Goal: Contribute content: Contribute content

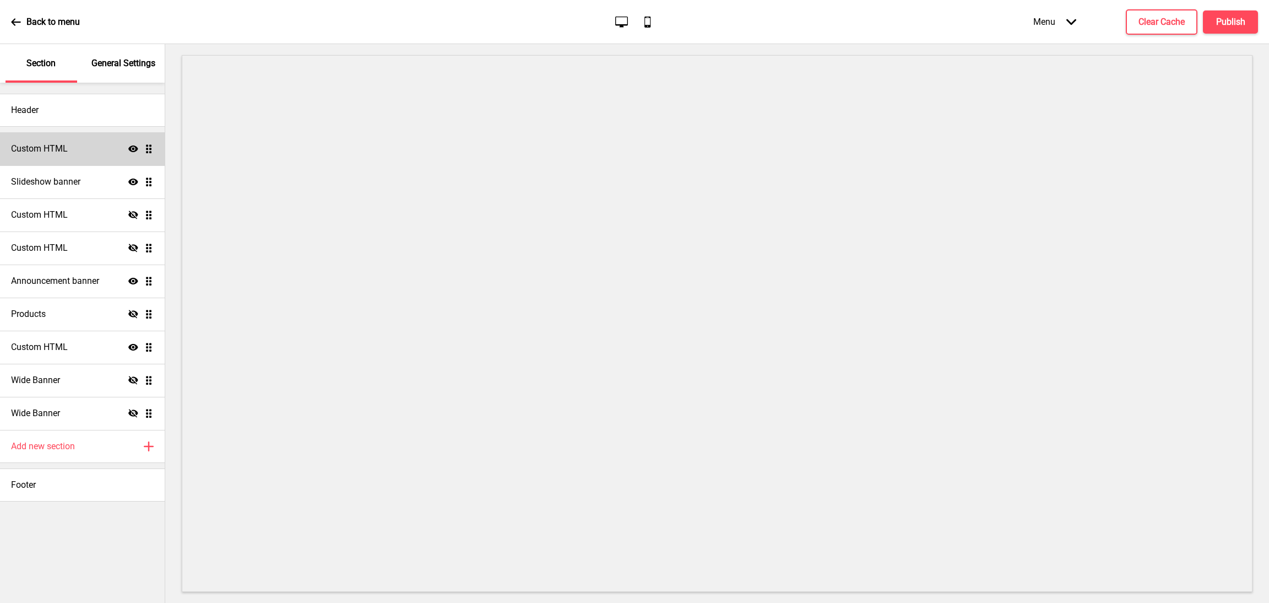
click at [74, 150] on div "Custom HTML Show Drag" at bounding box center [82, 148] width 165 height 33
click at [133, 147] on icon "Show" at bounding box center [133, 149] width 10 height 10
click at [134, 153] on icon "Show" at bounding box center [133, 149] width 10 height 10
click at [133, 150] on icon "Hide" at bounding box center [133, 149] width 10 height 10
click at [121, 349] on div "Custom HTML Show Drag" at bounding box center [82, 347] width 165 height 33
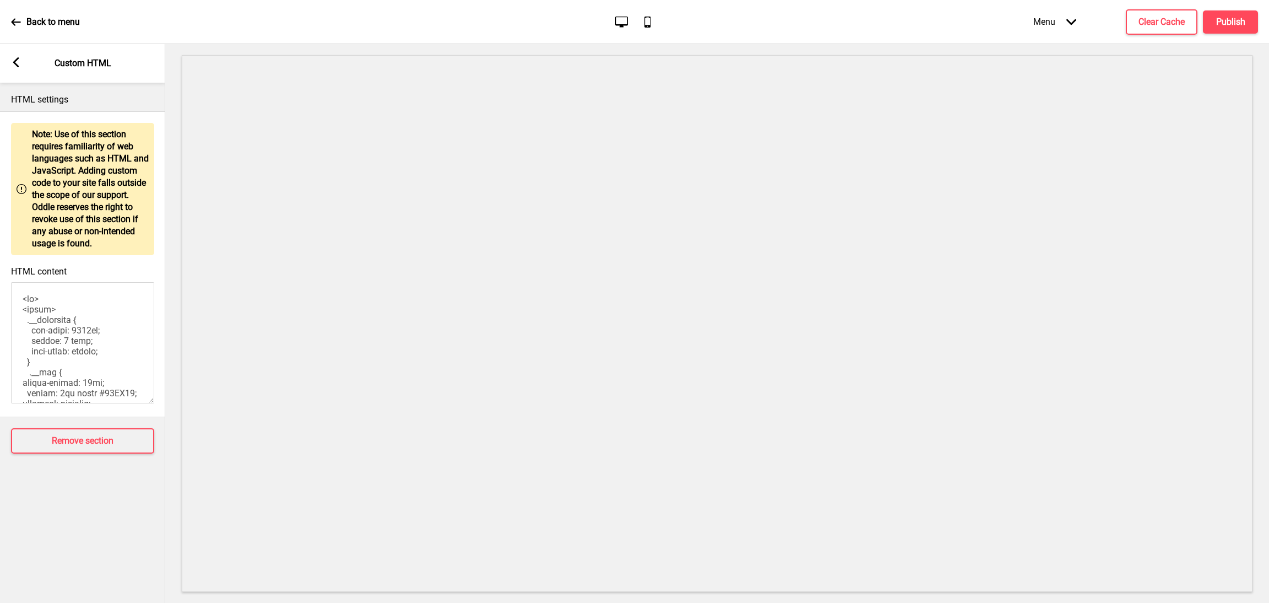
click at [15, 66] on icon at bounding box center [16, 62] width 6 height 10
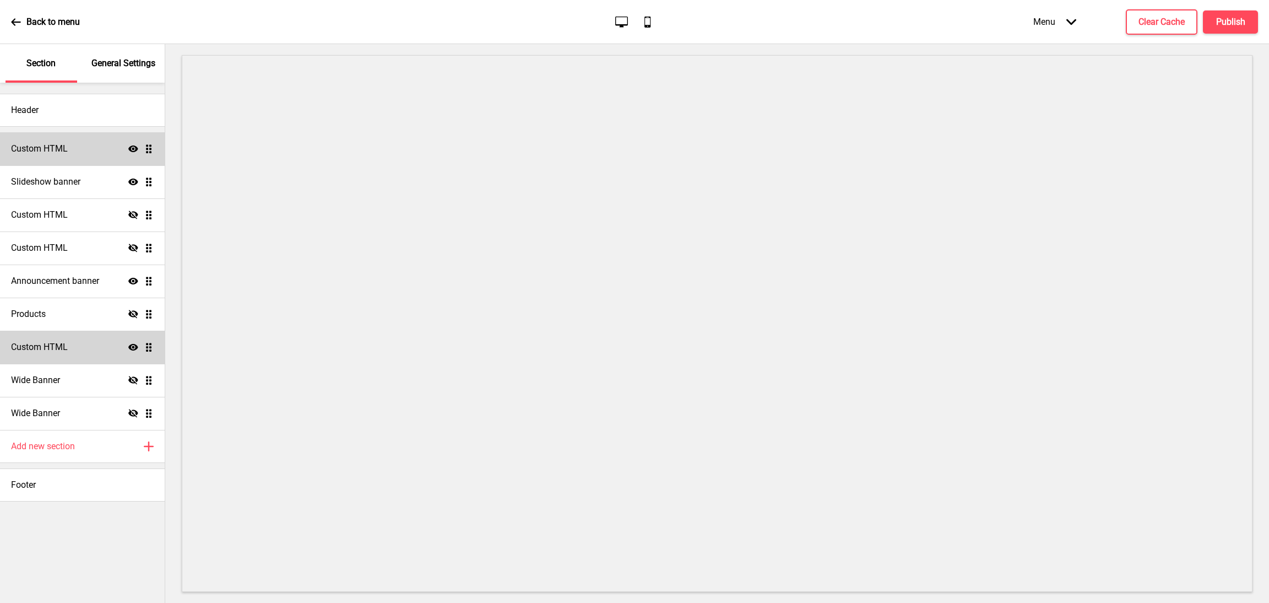
click at [131, 348] on icon at bounding box center [133, 347] width 10 height 7
click at [131, 348] on icon at bounding box center [133, 347] width 10 height 8
click at [123, 345] on div "Custom HTML Show Drag" at bounding box center [82, 347] width 165 height 33
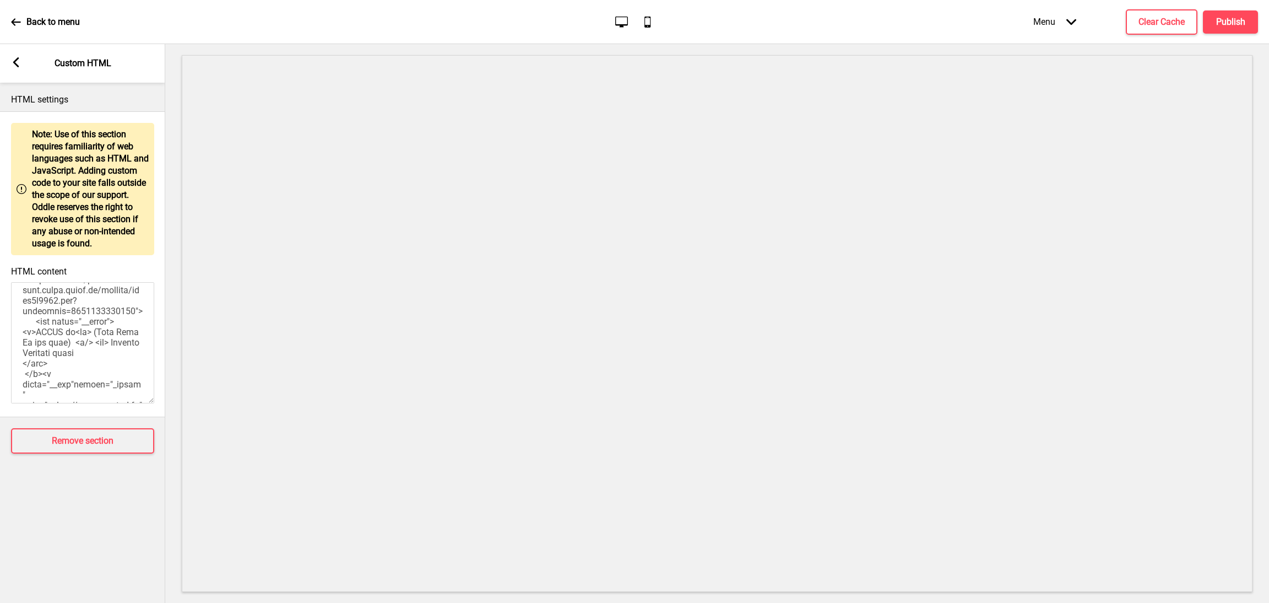
scroll to position [1983, 0]
click at [91, 340] on textarea "HTML content" at bounding box center [82, 342] width 143 height 121
click at [86, 350] on textarea "HTML content" at bounding box center [82, 342] width 143 height 121
click at [151, 391] on textarea "HTML content" at bounding box center [82, 342] width 143 height 121
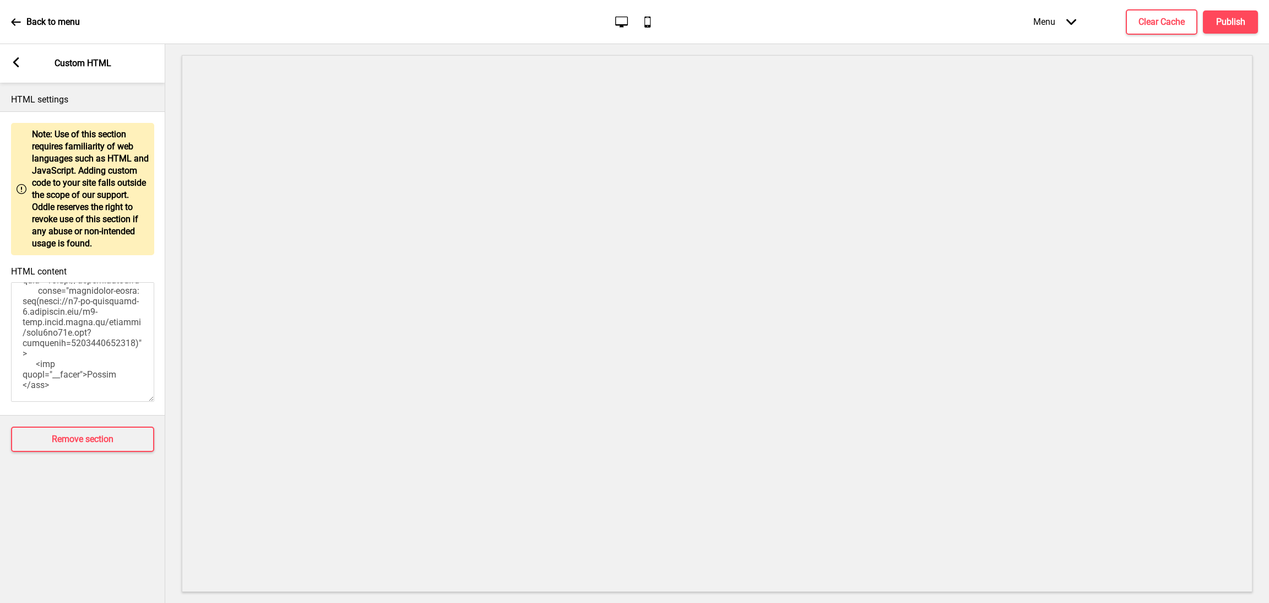
click at [23, 63] on div "Arrow left Custom HTML" at bounding box center [82, 63] width 165 height 39
click at [12, 66] on rect at bounding box center [16, 62] width 10 height 10
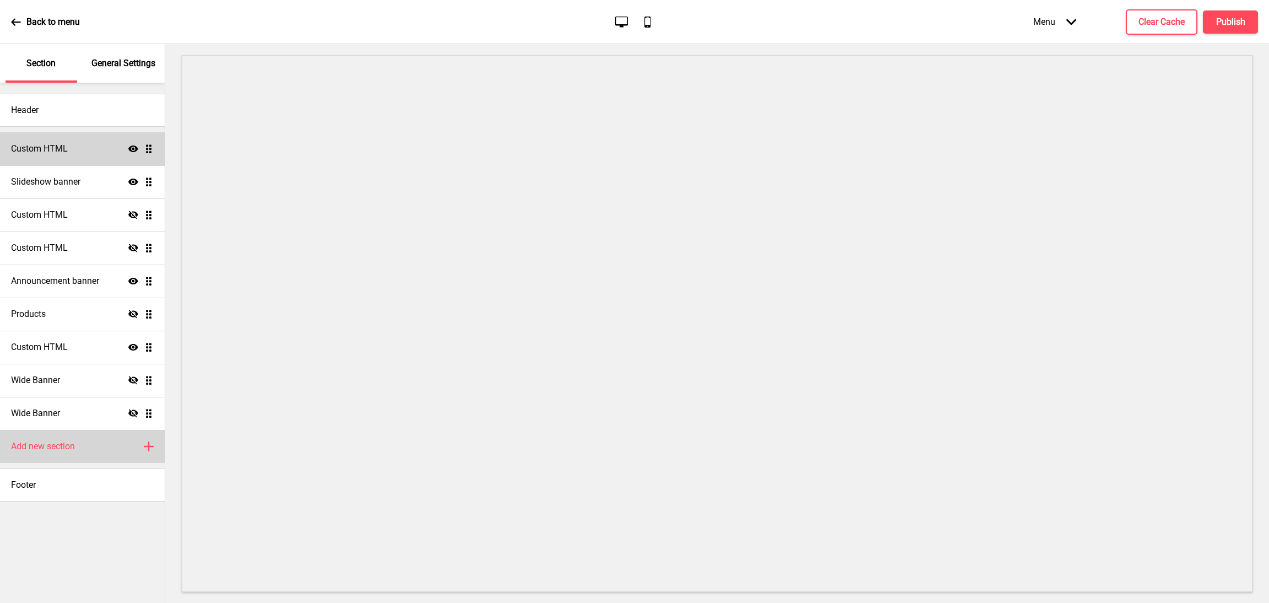
click at [58, 457] on div "Add new section Plus" at bounding box center [82, 446] width 165 height 33
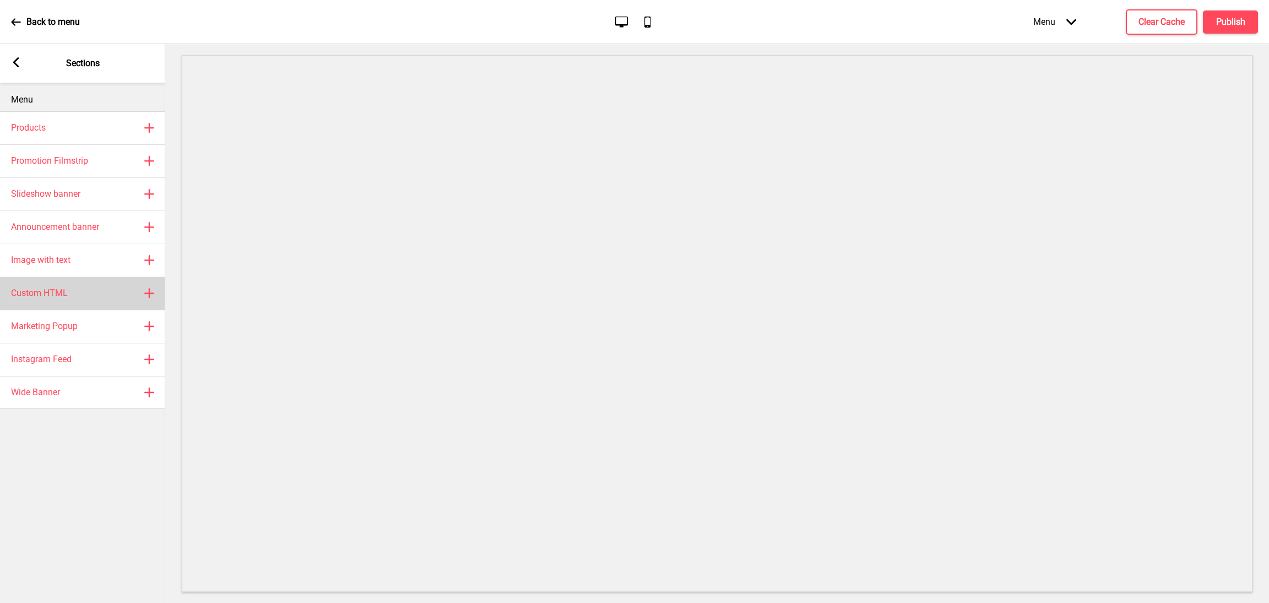
click at [86, 298] on div "Custom HTML Plus" at bounding box center [82, 293] width 165 height 33
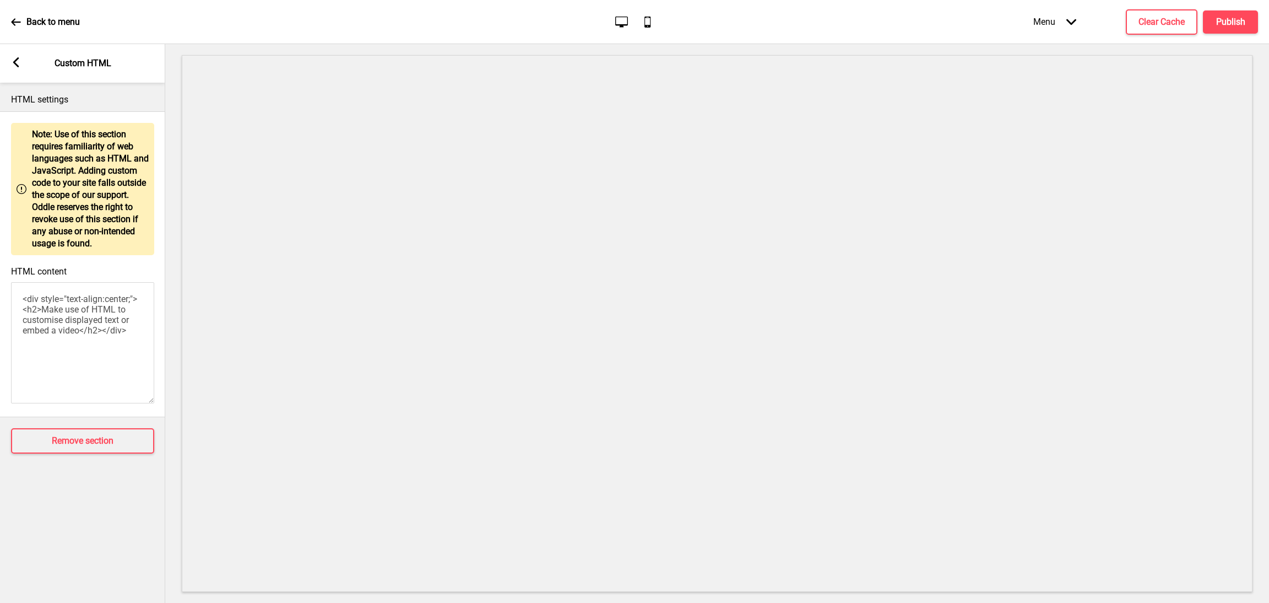
drag, startPoint x: 117, startPoint y: 355, endPoint x: 0, endPoint y: 193, distance: 200.4
click at [0, 203] on div "Warning Note: Use of this section requires familiarity of web languages such as…" at bounding box center [82, 264] width 165 height 306
paste textarea "<br> <style> .__container { max-width: 1200px; margin: 0 auto; text-align: cent…"
type textarea "<br> <style> .__container { max-width: 1200px; margin: 0 auto; text-align: cent…"
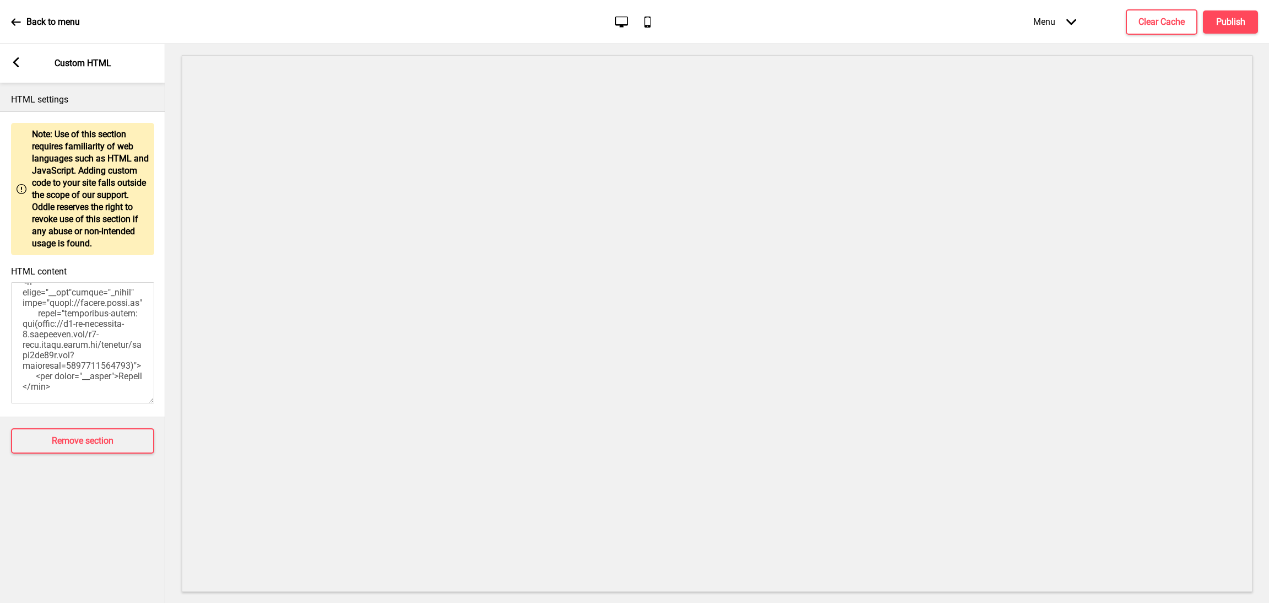
click at [131, 548] on div "HTML settings Warning Note: Use of this section requires familiarity of web lan…" at bounding box center [82, 343] width 165 height 520
click at [20, 63] on rect at bounding box center [16, 62] width 10 height 10
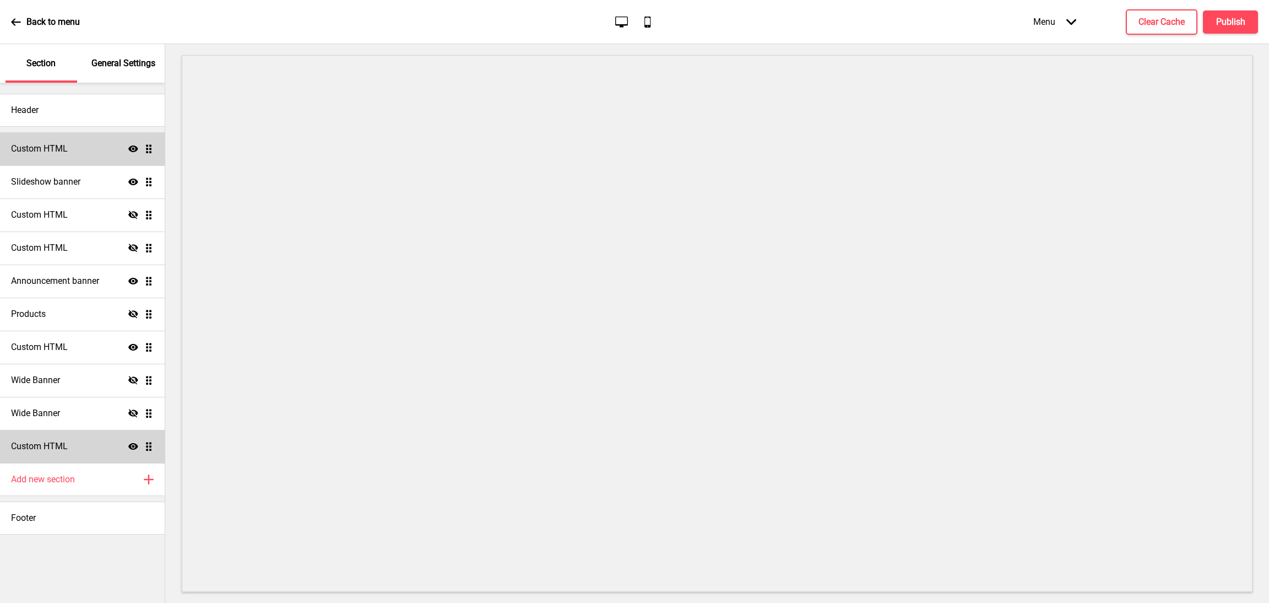
click at [98, 452] on div "Custom HTML Show Drag" at bounding box center [82, 446] width 165 height 33
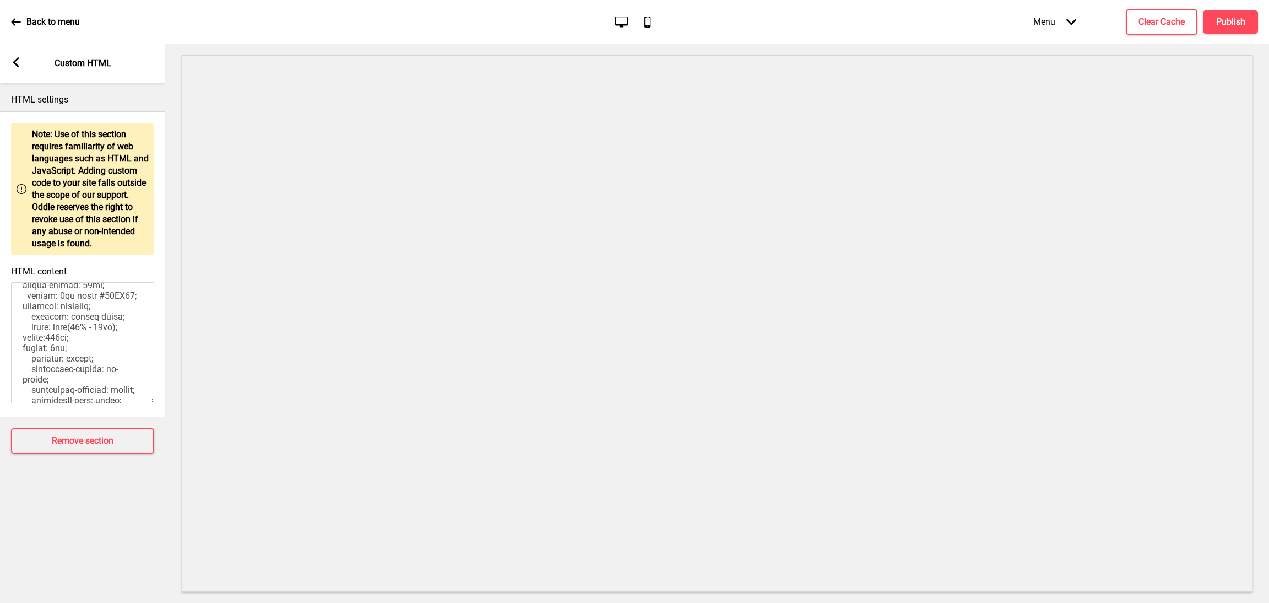
scroll to position [0, 0]
click at [25, 323] on textarea "HTML content" at bounding box center [82, 342] width 143 height 121
click at [15, 325] on textarea "HTML content" at bounding box center [82, 342] width 143 height 121
type textarea "<br> <style> .__container { max-width: 1200px; margin: 0 auto; text-align: cent…"
click at [15, 66] on rect at bounding box center [16, 62] width 10 height 10
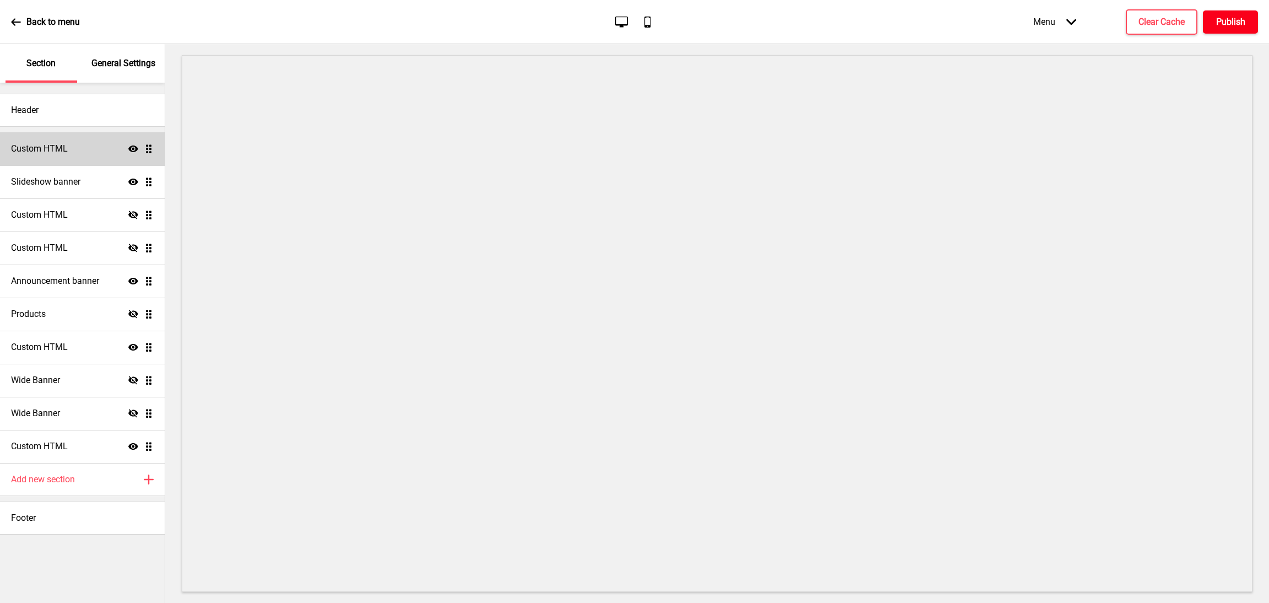
click at [1223, 27] on h4 "Publish" at bounding box center [1230, 22] width 29 height 12
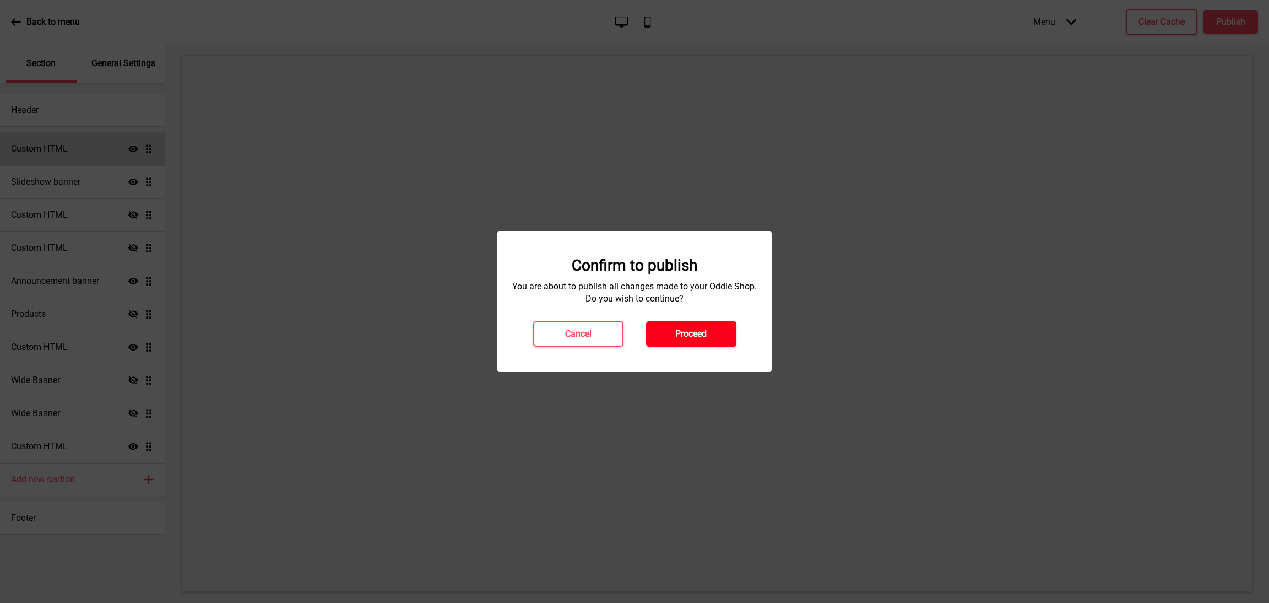
click at [718, 332] on button "Proceed" at bounding box center [691, 333] width 90 height 25
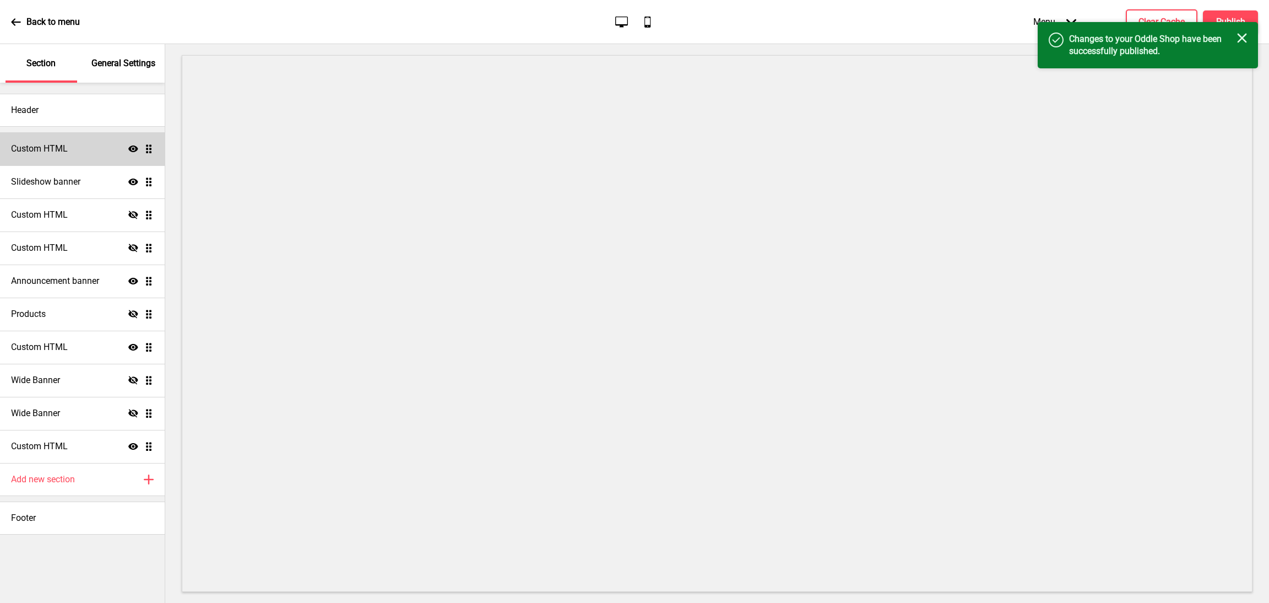
click at [1241, 39] on rect at bounding box center [1242, 38] width 10 height 10
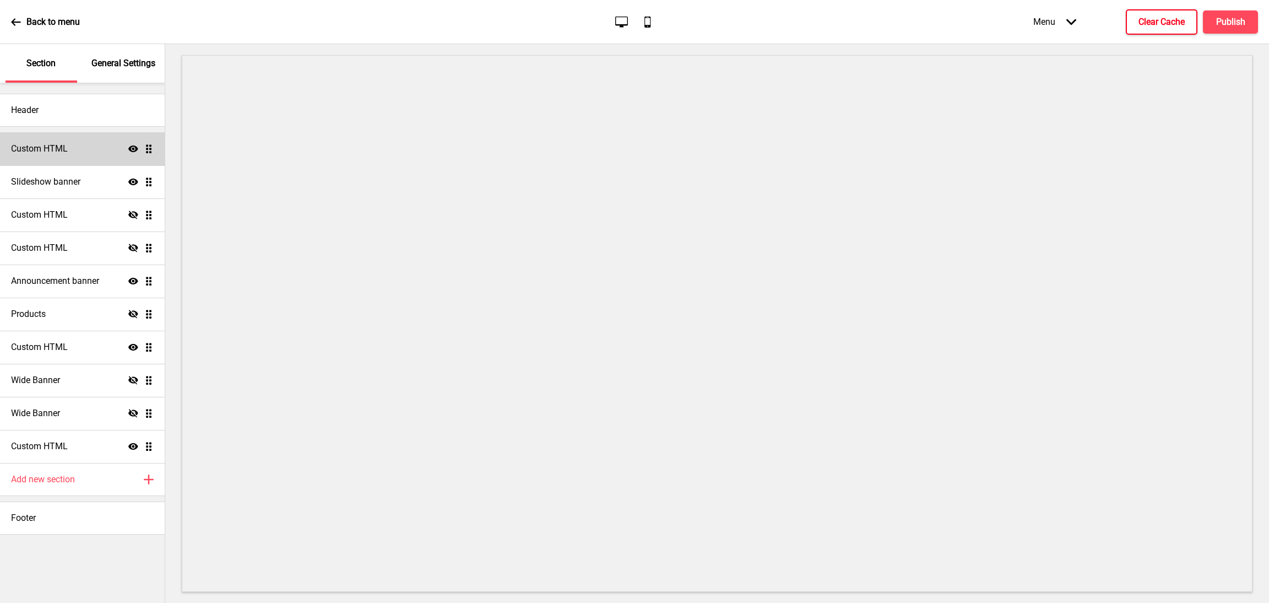
click at [1153, 14] on button "Clear Cache" at bounding box center [1162, 21] width 72 height 25
click at [127, 449] on div "Custom HTML Show Drag" at bounding box center [82, 446] width 165 height 33
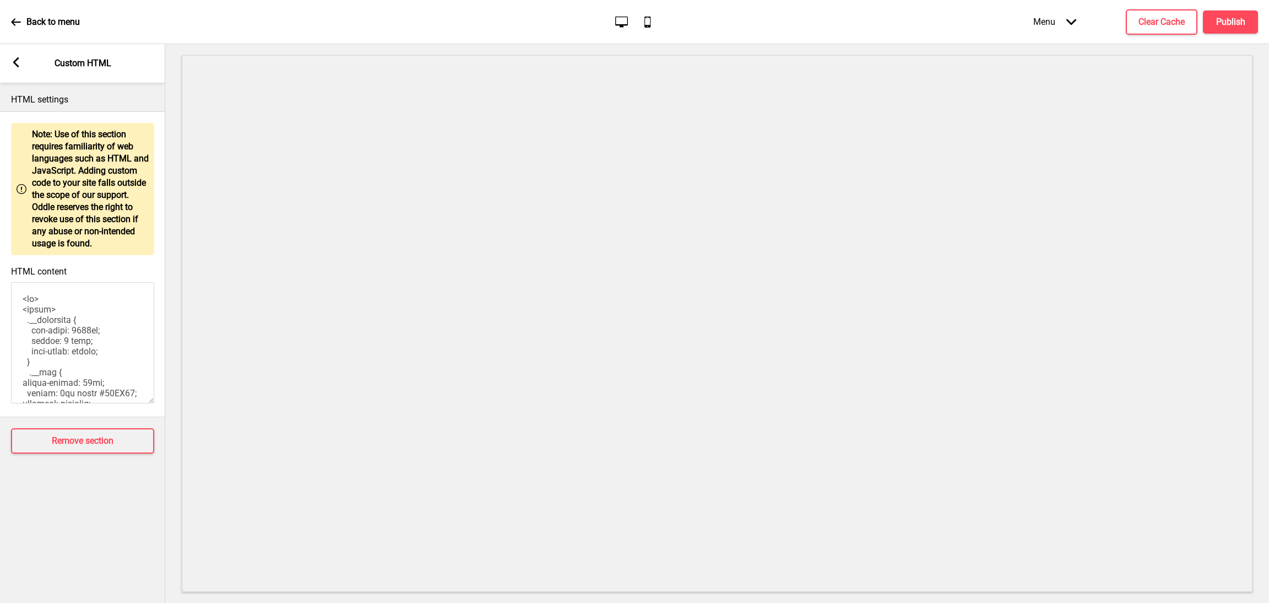
click at [8, 61] on div "Arrow left Custom HTML" at bounding box center [82, 63] width 165 height 39
click at [16, 61] on rect at bounding box center [16, 62] width 10 height 10
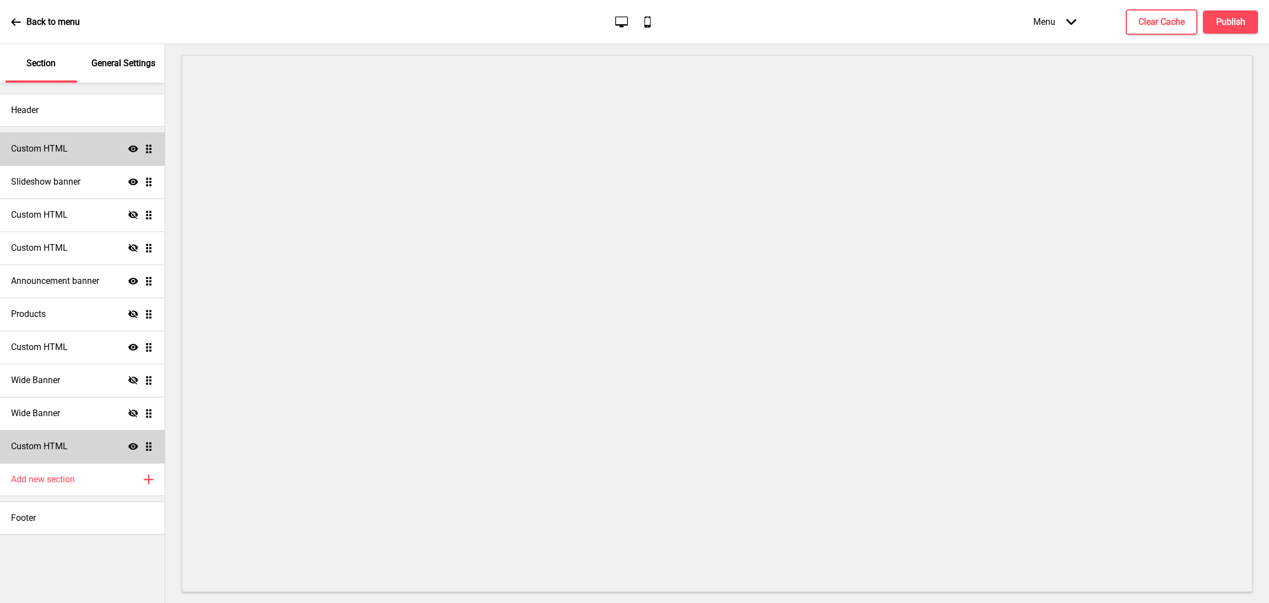
click at [131, 449] on icon at bounding box center [133, 446] width 10 height 7
click at [57, 450] on h4 "Custom HTML" at bounding box center [39, 446] width 57 height 12
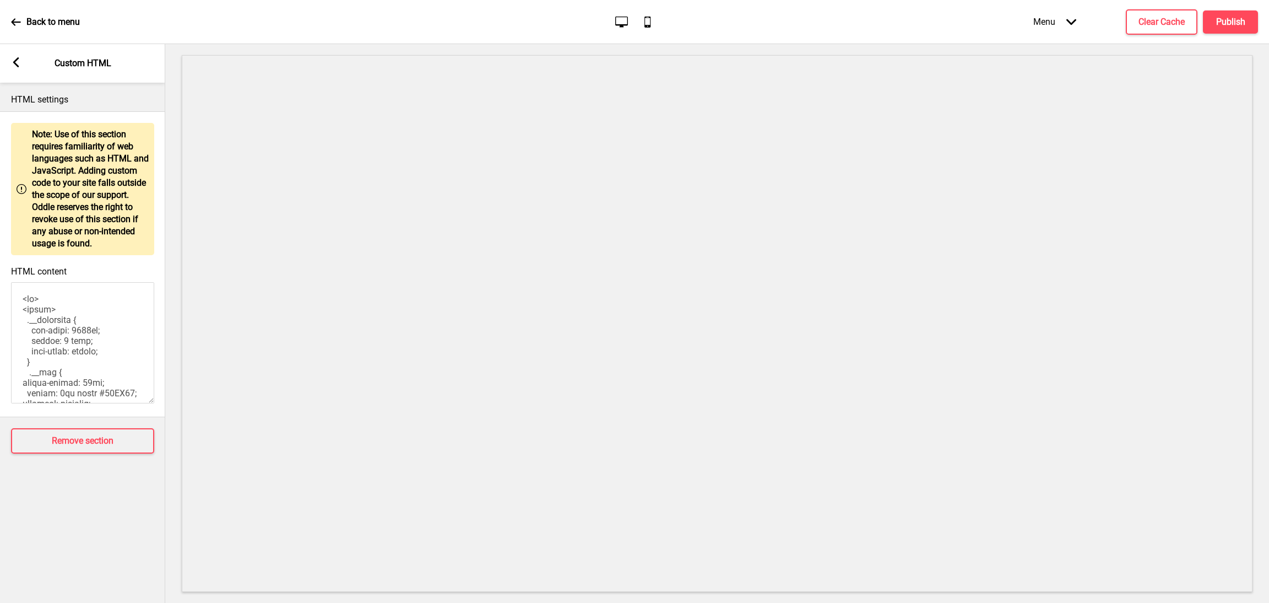
click at [61, 324] on textarea "HTML content" at bounding box center [82, 342] width 143 height 121
paste textarea "<br> <style> .__container { max-width: 1200px; margin: 0 auto; text-align: cent…"
click at [18, 321] on textarea "HTML content" at bounding box center [82, 342] width 143 height 121
type textarea "<br> <style> .__container { max-width: 1200px; margin: 0 auto; text-align: cent…"
click at [1250, 23] on button "Publish" at bounding box center [1230, 21] width 55 height 23
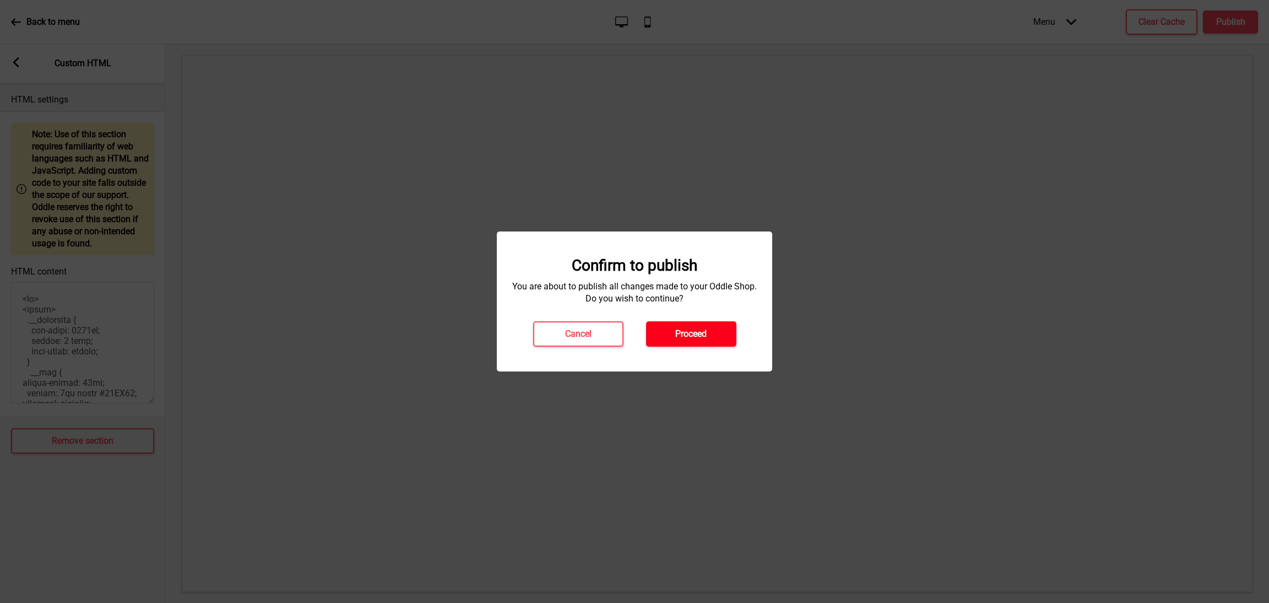
click at [681, 332] on h4 "Proceed" at bounding box center [690, 334] width 31 height 12
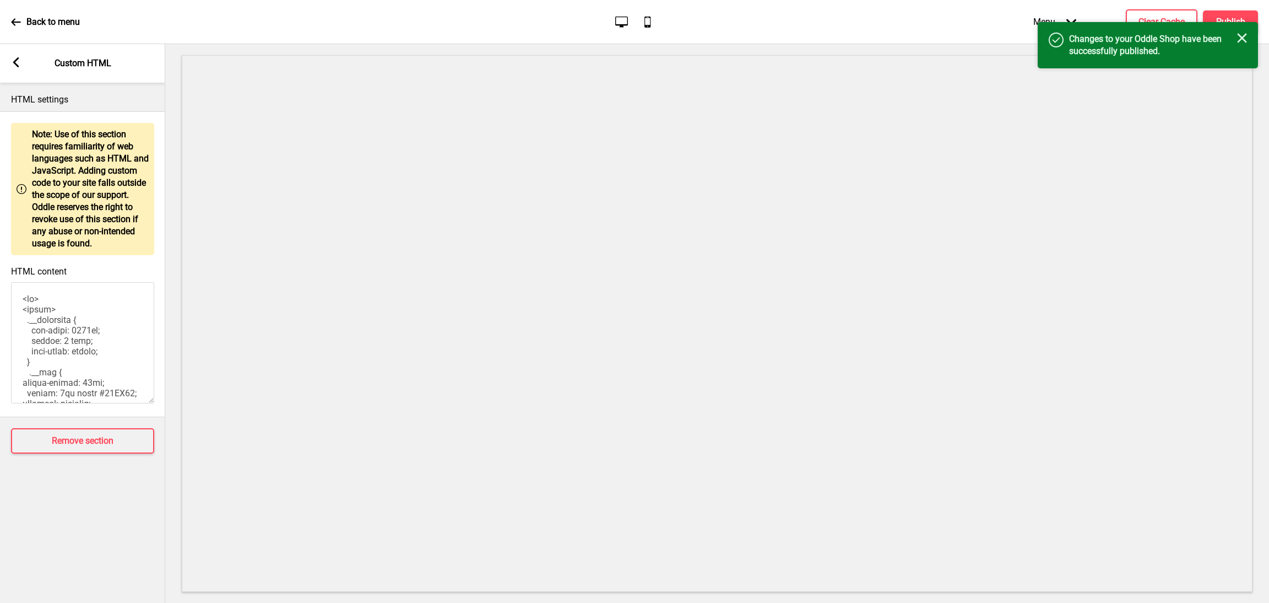
click at [14, 56] on div "Arrow left Custom HTML" at bounding box center [82, 63] width 165 height 39
click at [14, 63] on icon at bounding box center [16, 62] width 6 height 10
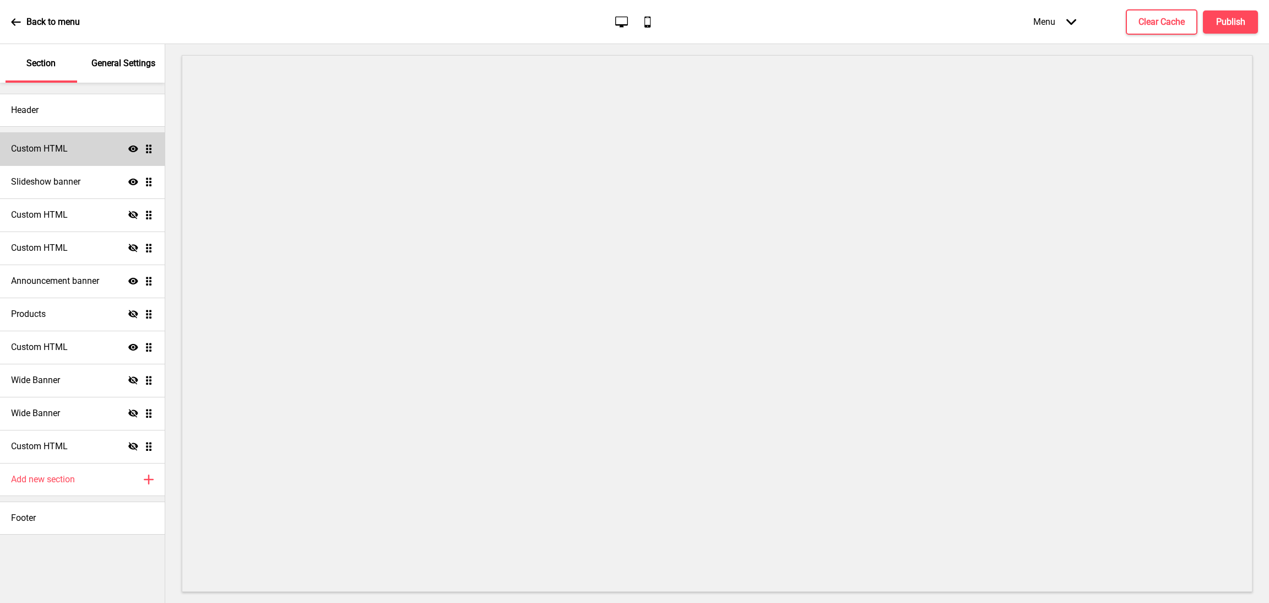
click at [129, 446] on icon at bounding box center [133, 446] width 10 height 8
click at [1225, 24] on h4 "Publish" at bounding box center [1230, 22] width 29 height 12
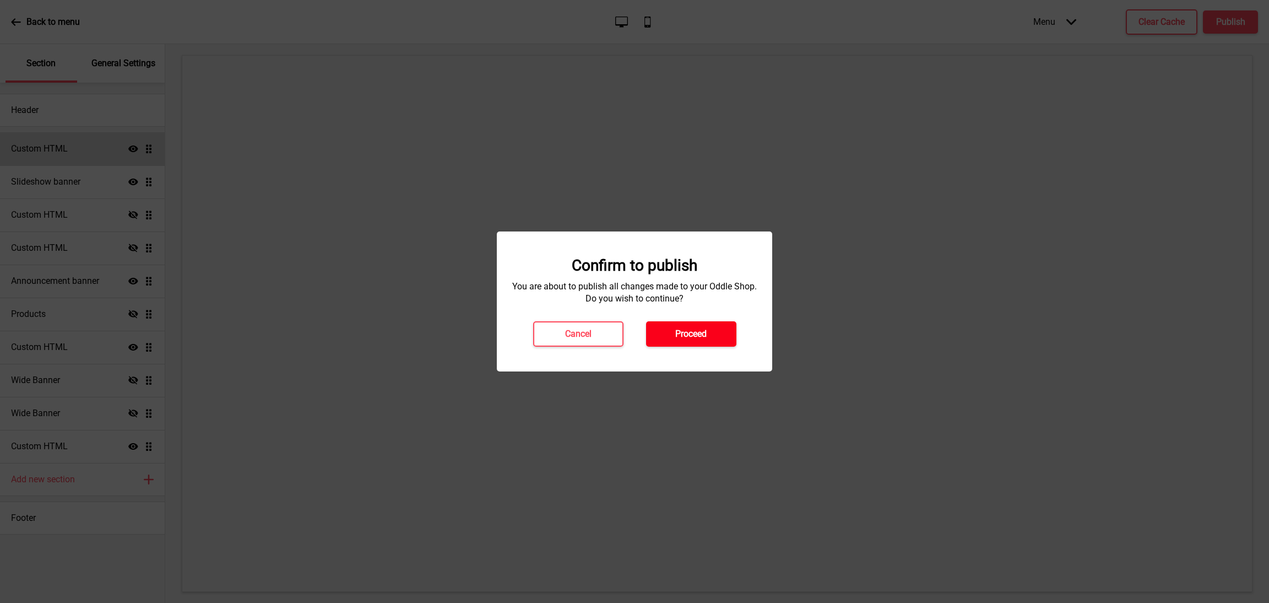
click at [696, 338] on h4 "Proceed" at bounding box center [690, 334] width 31 height 12
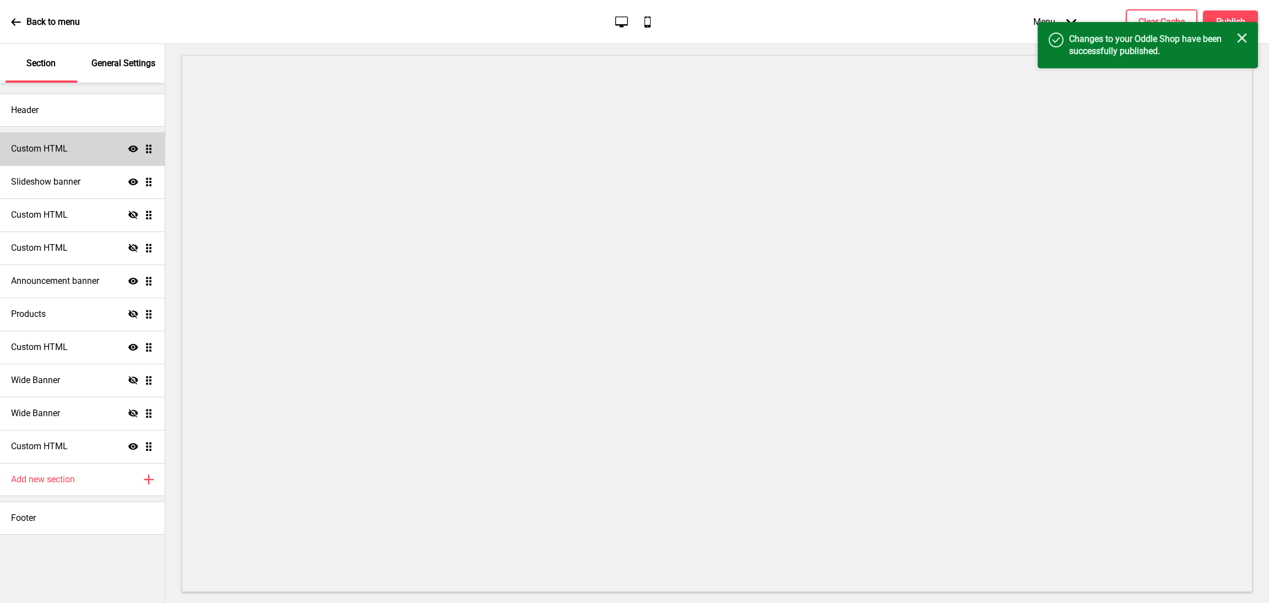
click at [1246, 37] on icon "Close" at bounding box center [1242, 38] width 10 height 10
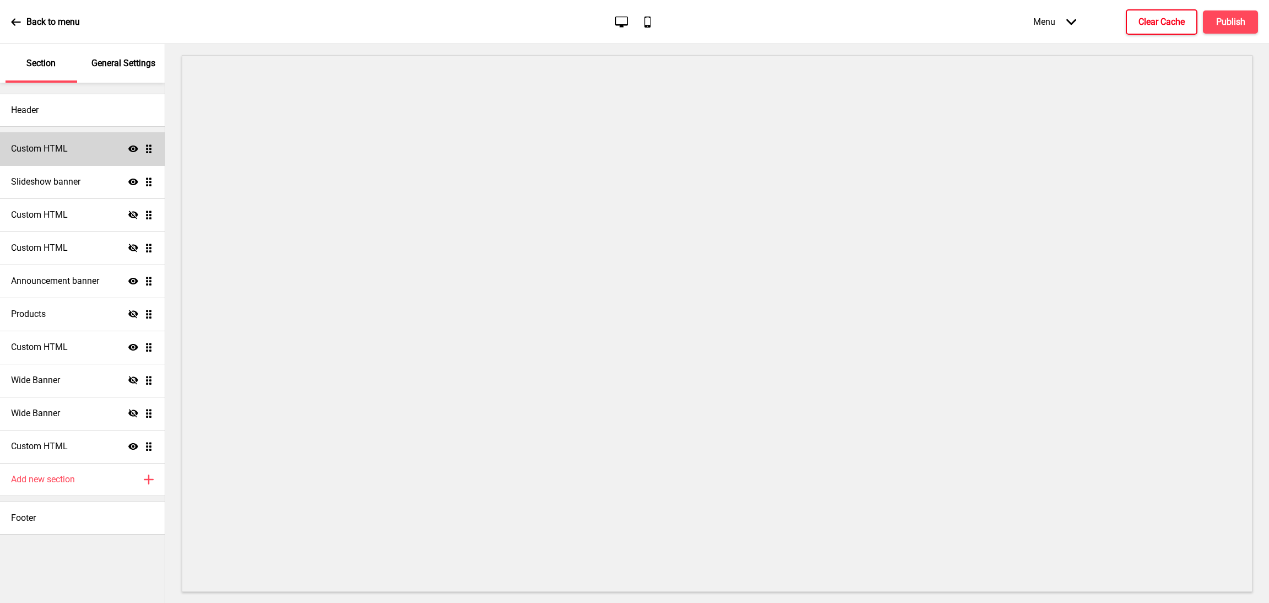
click at [1161, 21] on h4 "Clear Cache" at bounding box center [1162, 22] width 46 height 12
click at [77, 456] on div "Custom HTML Show Drag" at bounding box center [82, 446] width 165 height 33
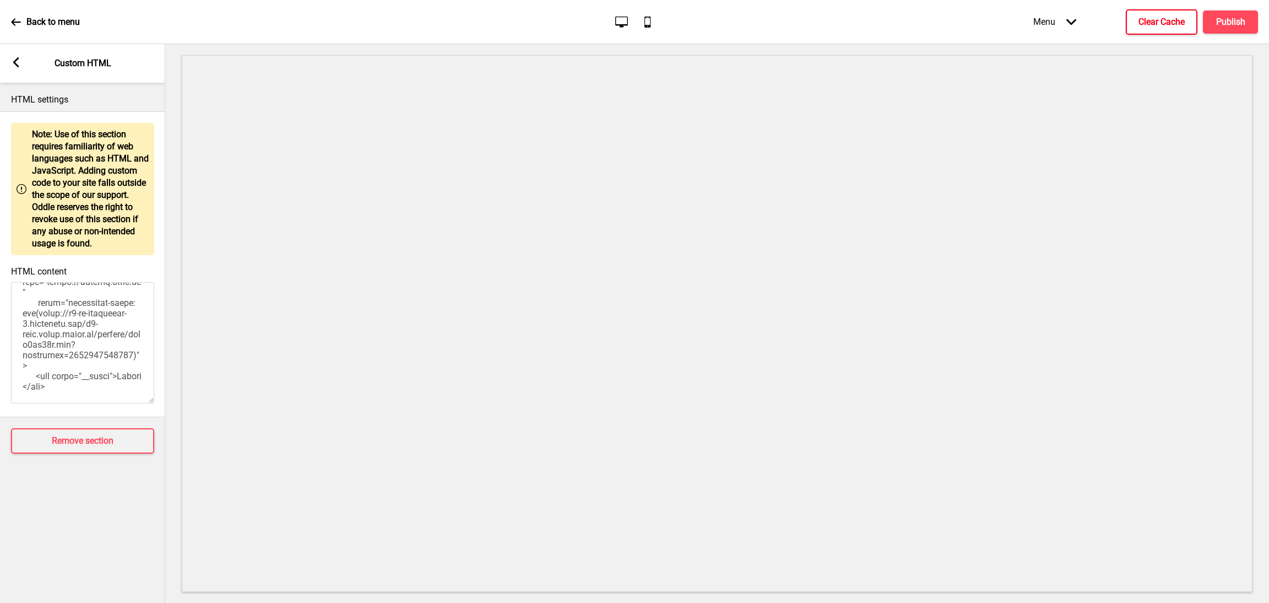
scroll to position [2220, 0]
drag, startPoint x: 47, startPoint y: 337, endPoint x: 111, endPoint y: 339, distance: 63.9
click at [111, 339] on textarea "HTML content" at bounding box center [82, 342] width 143 height 121
type textarea "<br> <style> .__container { max-width: 1200px; margin: 0 auto; text-align: cent…"
click at [1242, 19] on h4 "Publish" at bounding box center [1230, 22] width 29 height 12
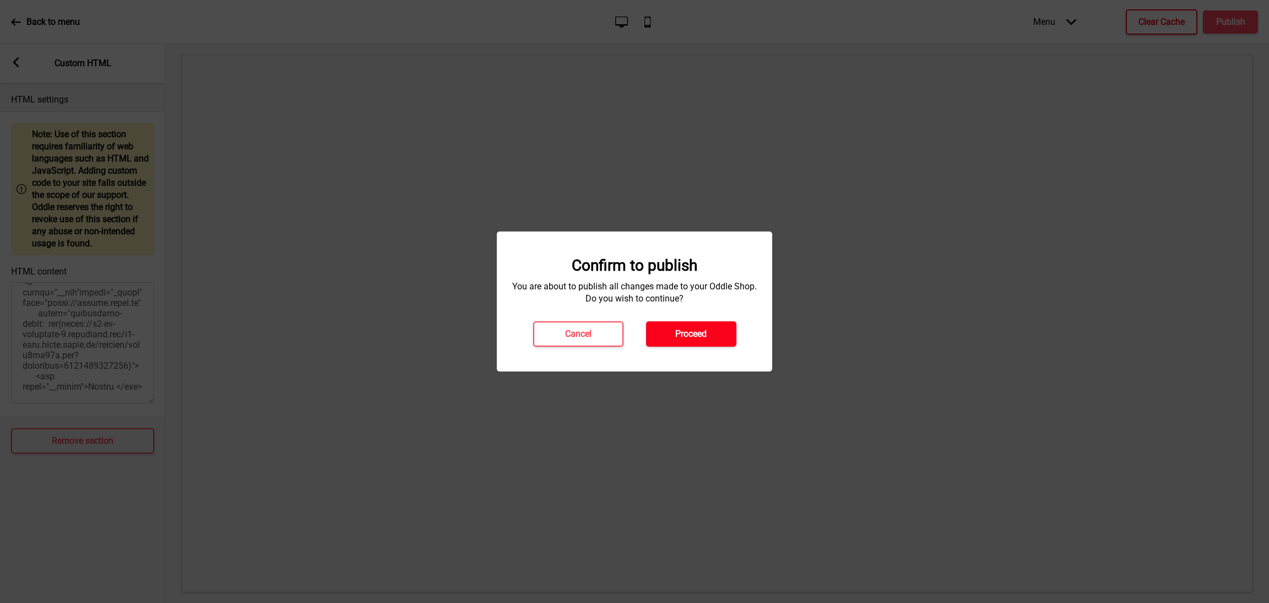
click at [717, 332] on button "Proceed" at bounding box center [691, 333] width 90 height 25
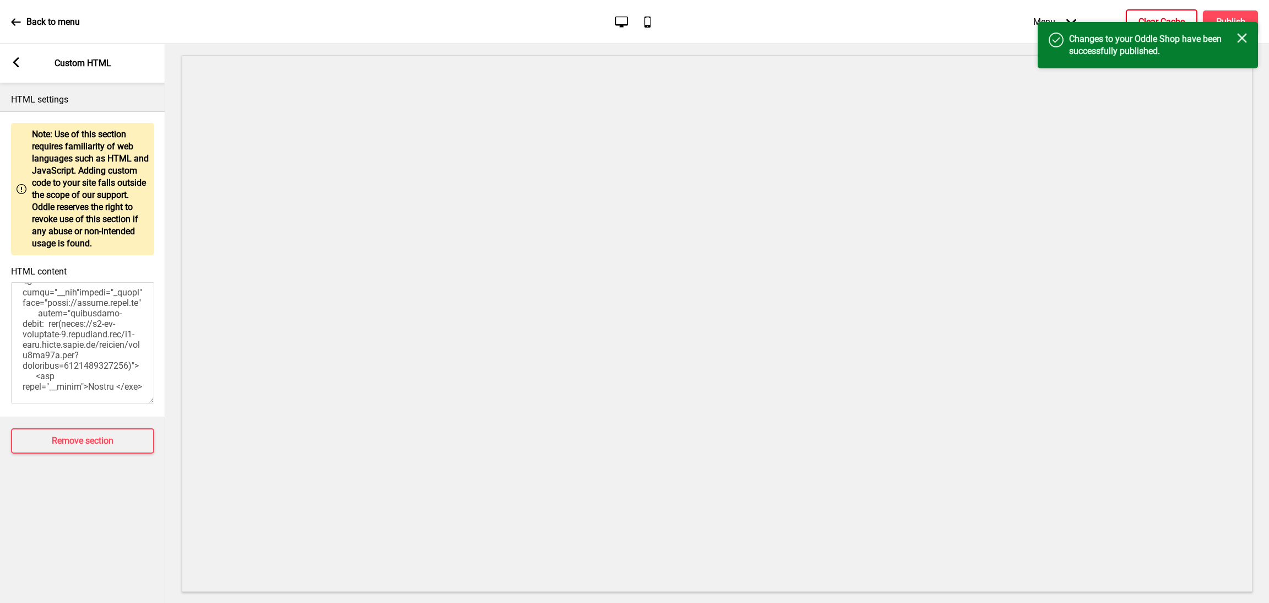
click at [1245, 36] on rect at bounding box center [1242, 38] width 10 height 10
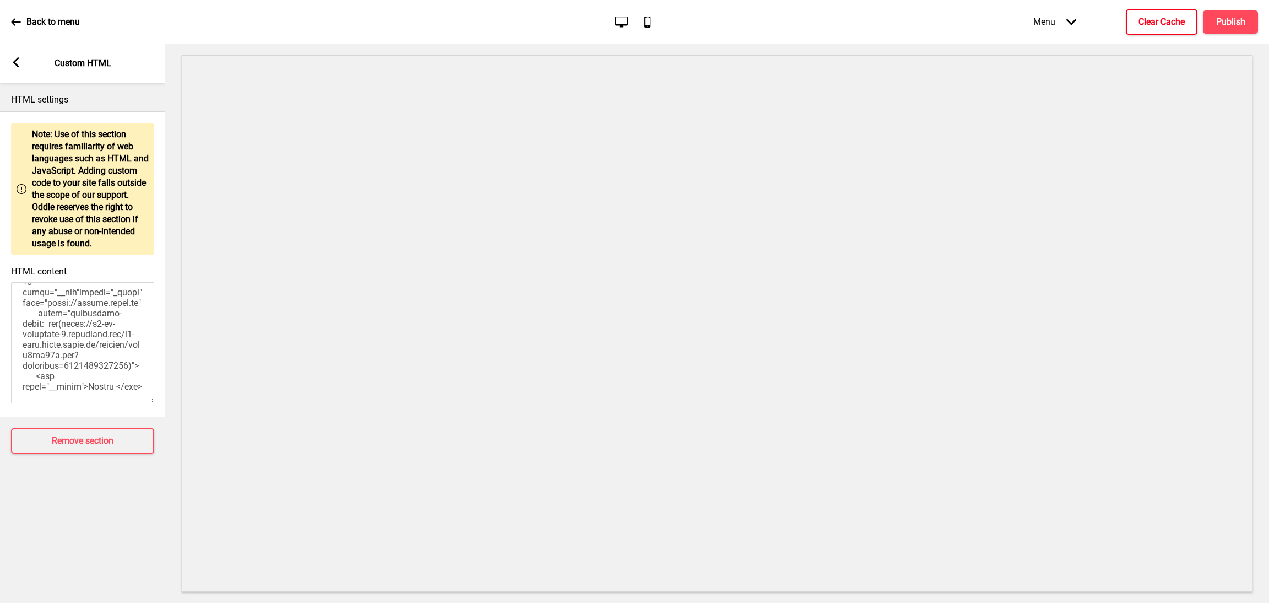
click at [1173, 24] on h4 "Clear Cache" at bounding box center [1162, 22] width 46 height 12
click at [20, 64] on rect at bounding box center [16, 62] width 10 height 10
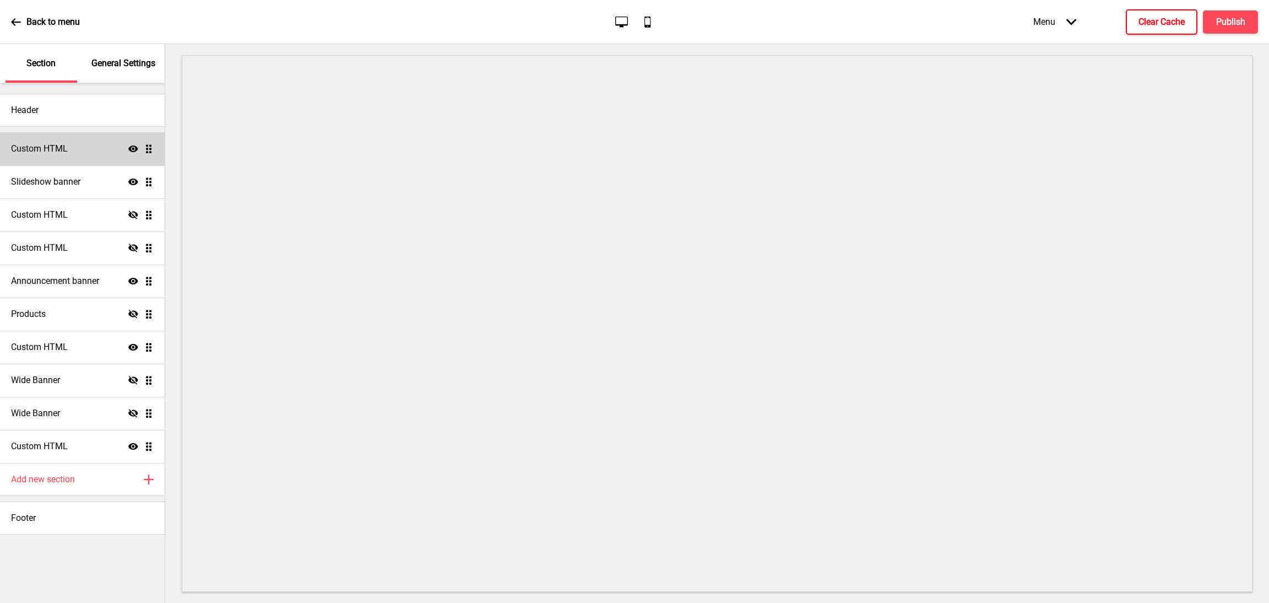
click at [128, 348] on icon at bounding box center [133, 347] width 10 height 7
click at [1241, 27] on button "Publish" at bounding box center [1230, 21] width 55 height 23
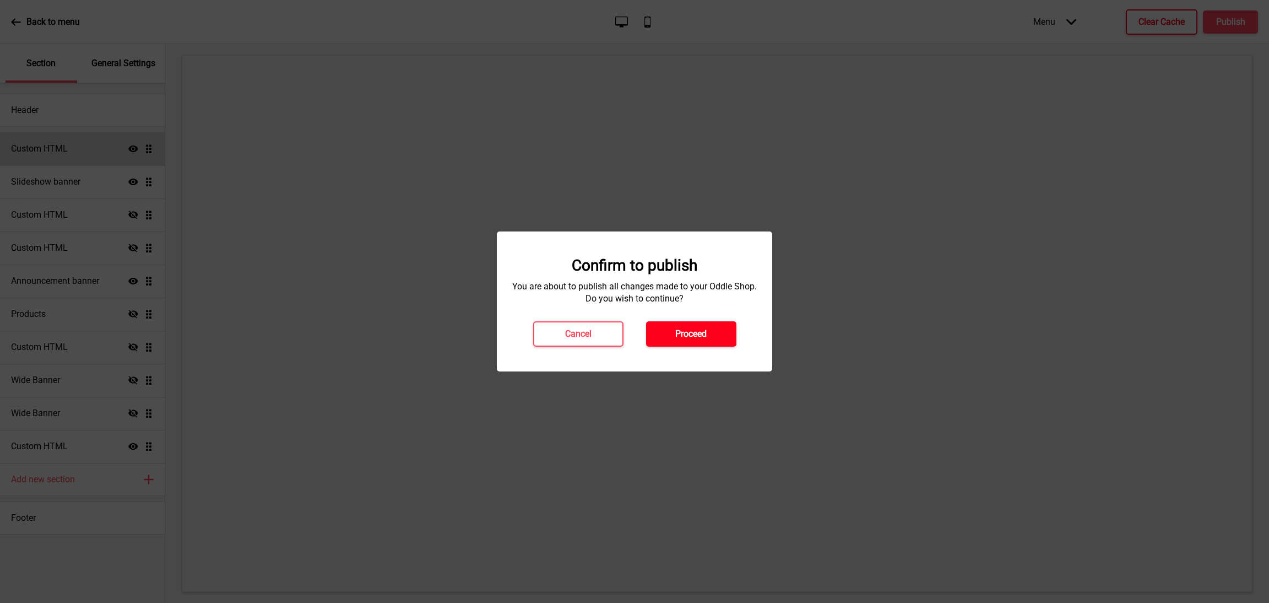
click at [713, 334] on button "Proceed" at bounding box center [691, 333] width 90 height 25
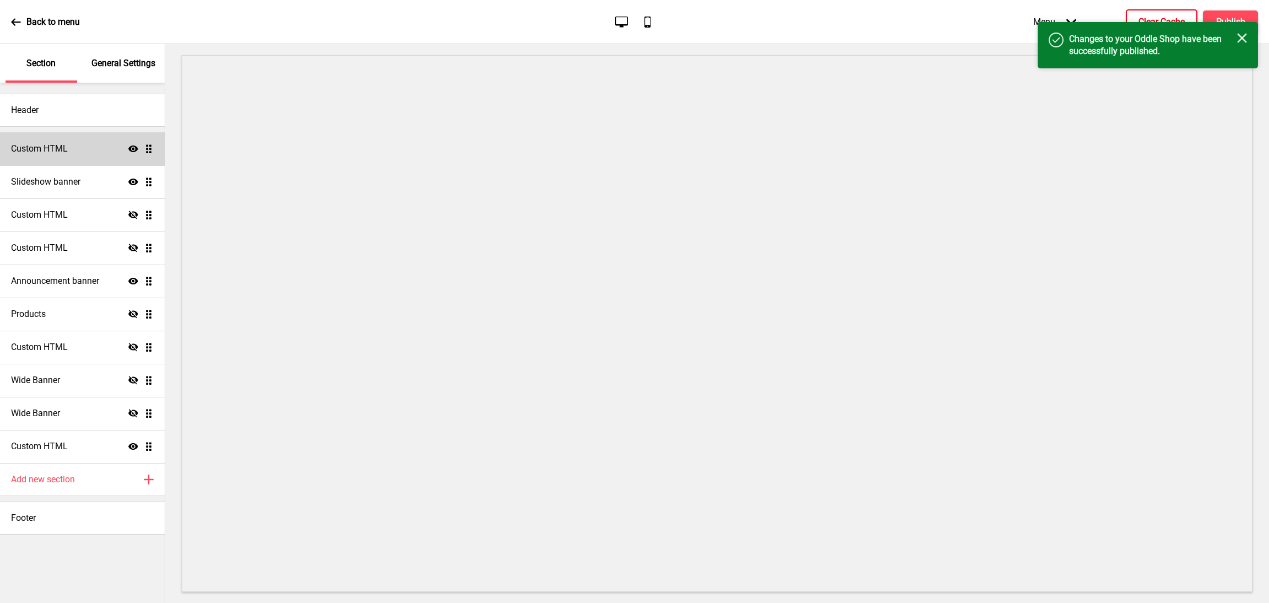
click at [1244, 40] on rect at bounding box center [1242, 38] width 10 height 10
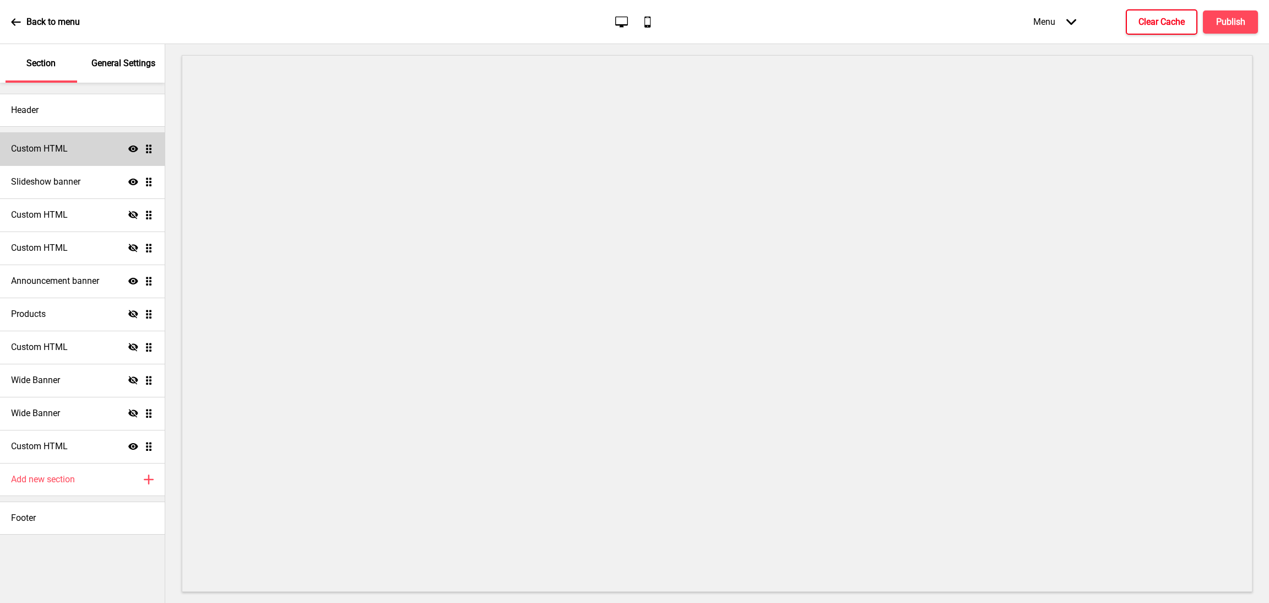
click at [1188, 19] on button "Clear Cache" at bounding box center [1162, 21] width 72 height 25
click at [85, 451] on div "Custom HTML Show Drag" at bounding box center [82, 446] width 165 height 33
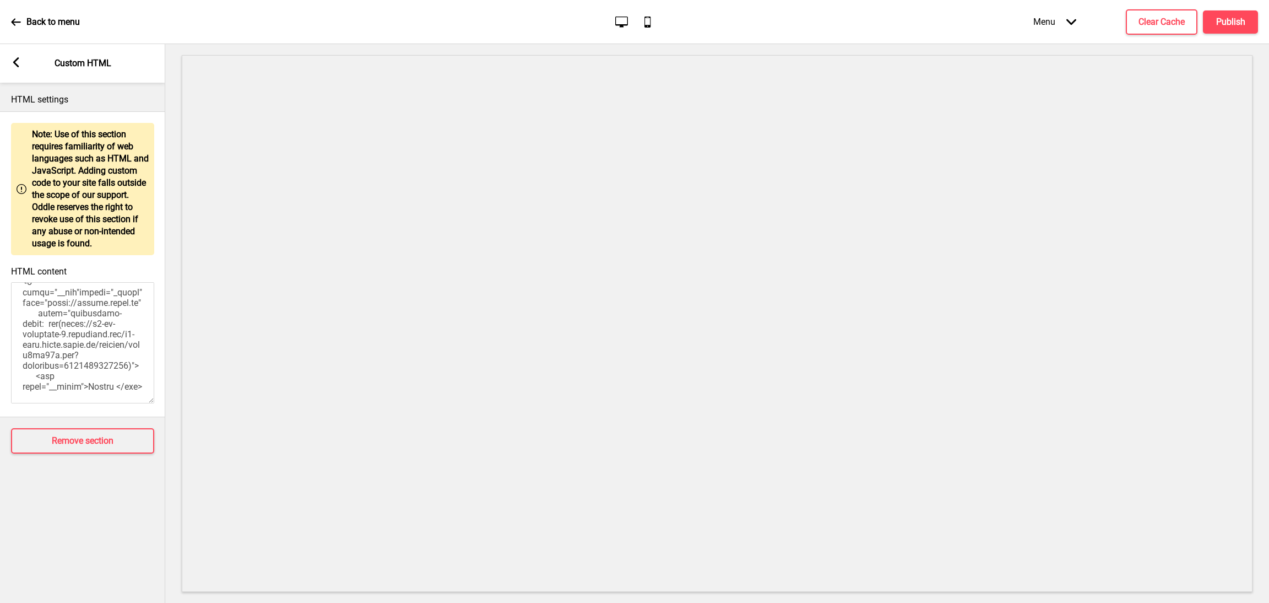
scroll to position [2246, 0]
click at [25, 302] on textarea "HTML content" at bounding box center [82, 342] width 143 height 121
paste textarea "素年"
type textarea "<br> <style> .__container { max-width: 1200px; margin: 0 auto; text-align: cent…"
click at [1240, 35] on div "Menu Arrow down Product Page Store Information Checkout Thank you Terms & Condi…" at bounding box center [1123, 22] width 269 height 33
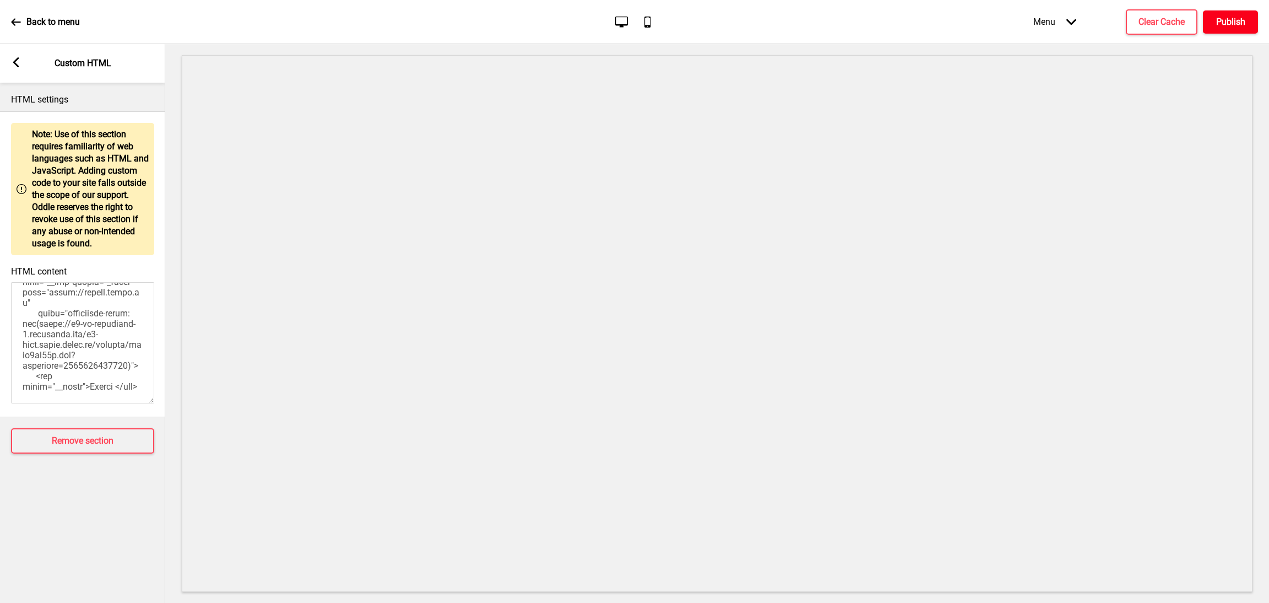
click at [1225, 19] on h4 "Publish" at bounding box center [1230, 22] width 29 height 12
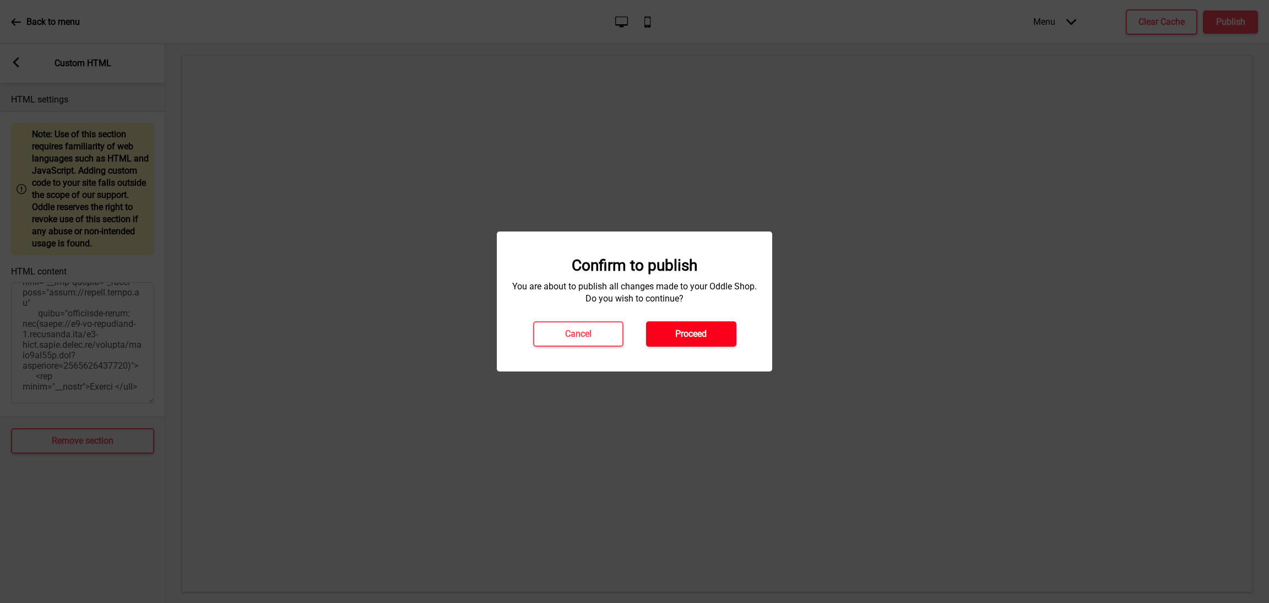
click at [683, 337] on h4 "Proceed" at bounding box center [690, 334] width 31 height 12
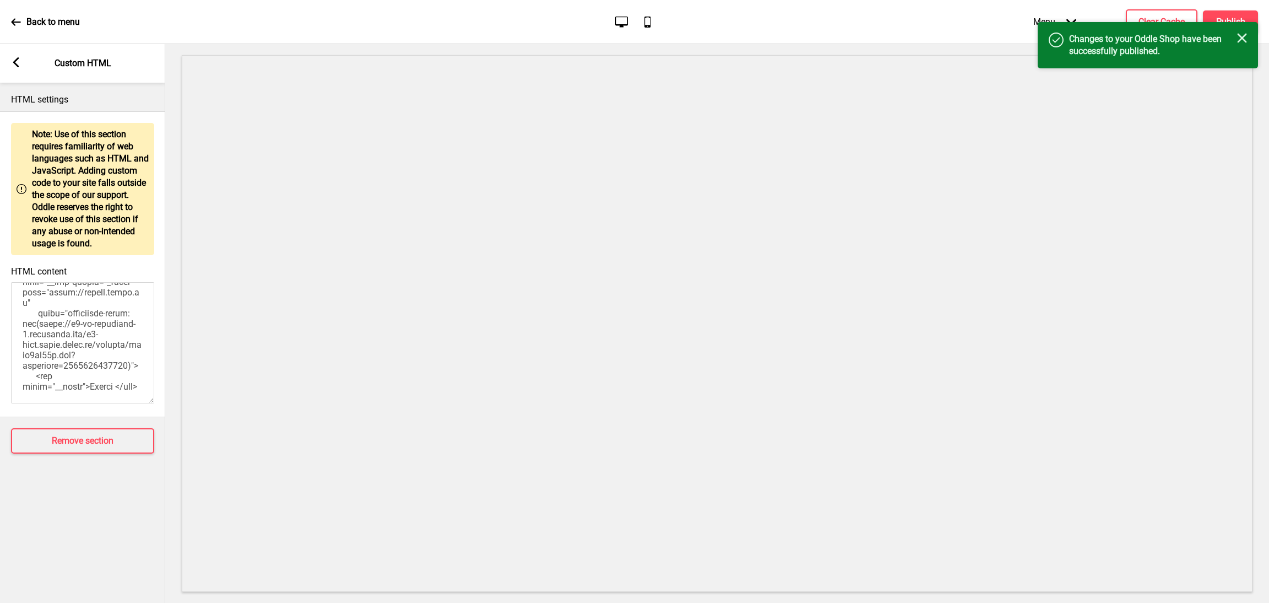
click at [1245, 44] on div "Close" at bounding box center [1242, 39] width 10 height 12
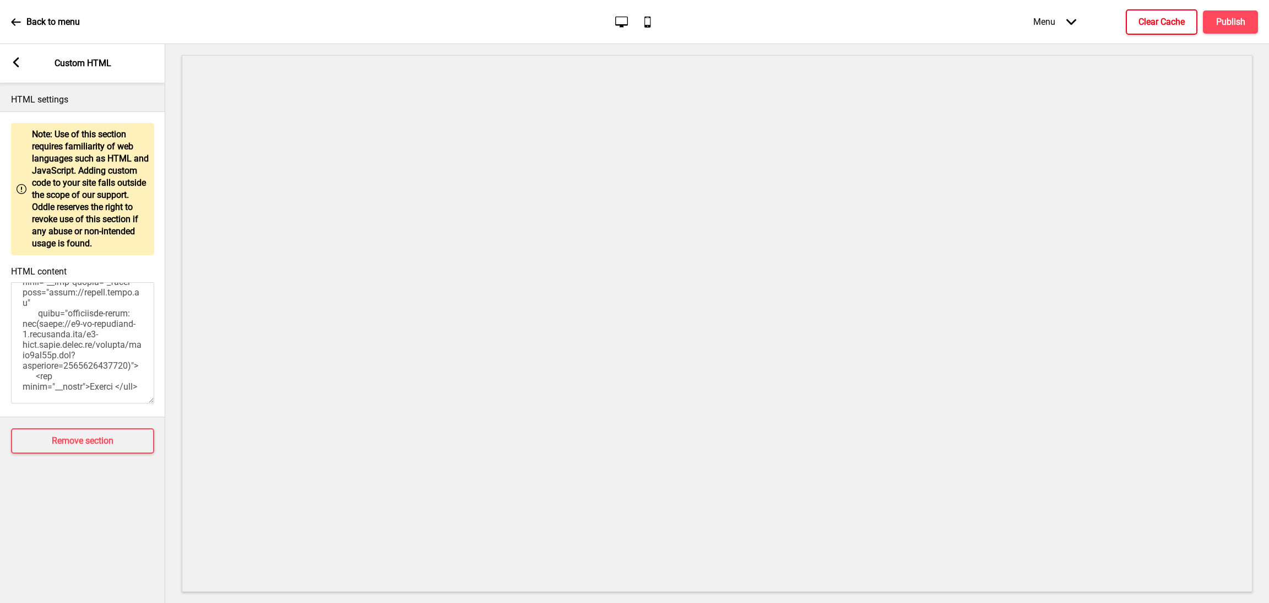
click at [1151, 26] on button "Clear Cache" at bounding box center [1162, 21] width 72 height 25
